Goal: Information Seeking & Learning: Learn about a topic

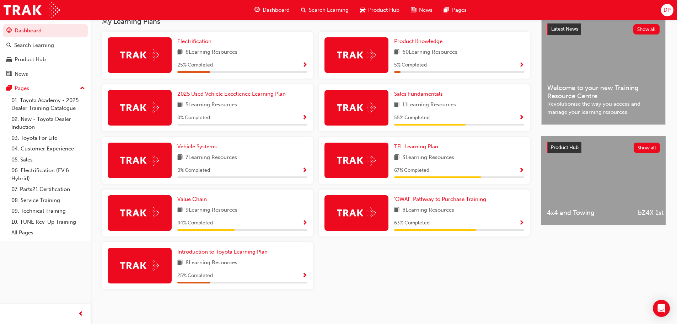
scroll to position [166, 0]
click at [372, 209] on img at bounding box center [356, 212] width 39 height 11
click at [522, 222] on span "Show Progress" at bounding box center [521, 223] width 5 height 6
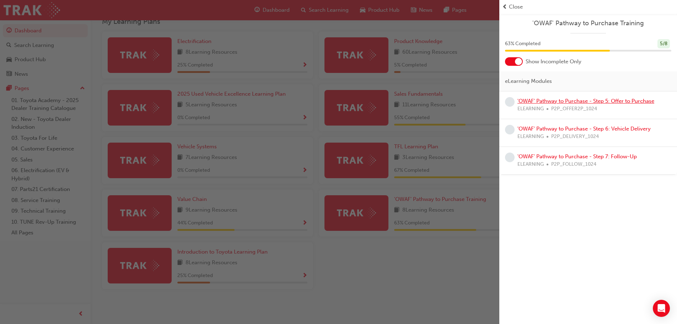
click at [535, 100] on link "'OWAF' Pathway to Purchase - Step 5: Offer to Purchase" at bounding box center [586, 101] width 137 height 6
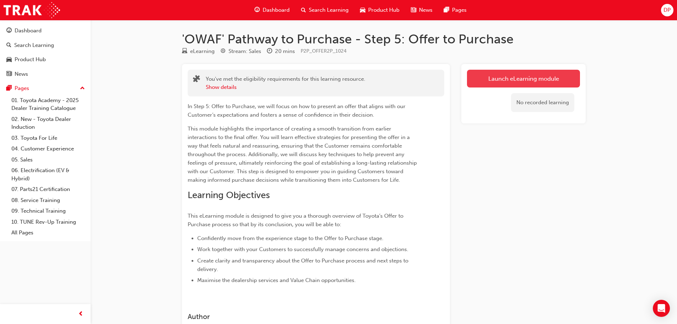
click at [507, 78] on link "Launch eLearning module" at bounding box center [523, 79] width 113 height 18
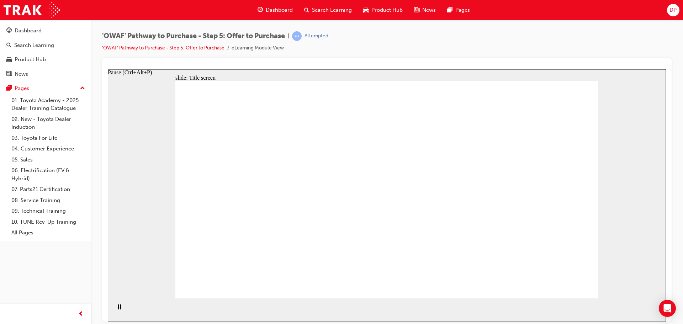
click at [120, 309] on rect "Pause (Ctrl+Alt+P)" at bounding box center [120, 306] width 1 height 5
